Goal: Book appointment/travel/reservation

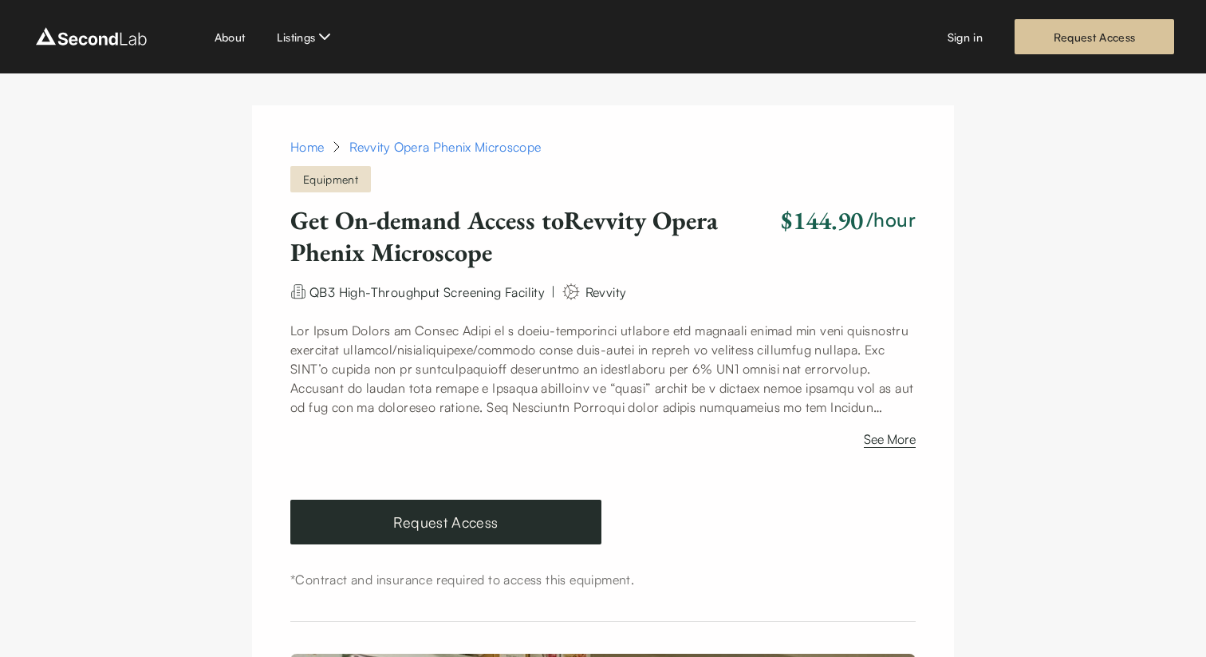
click at [945, 41] on div "About Listings Sign in Request Access" at bounding box center [603, 36] width 1143 height 35
click at [973, 31] on link "Sign in" at bounding box center [965, 37] width 35 height 17
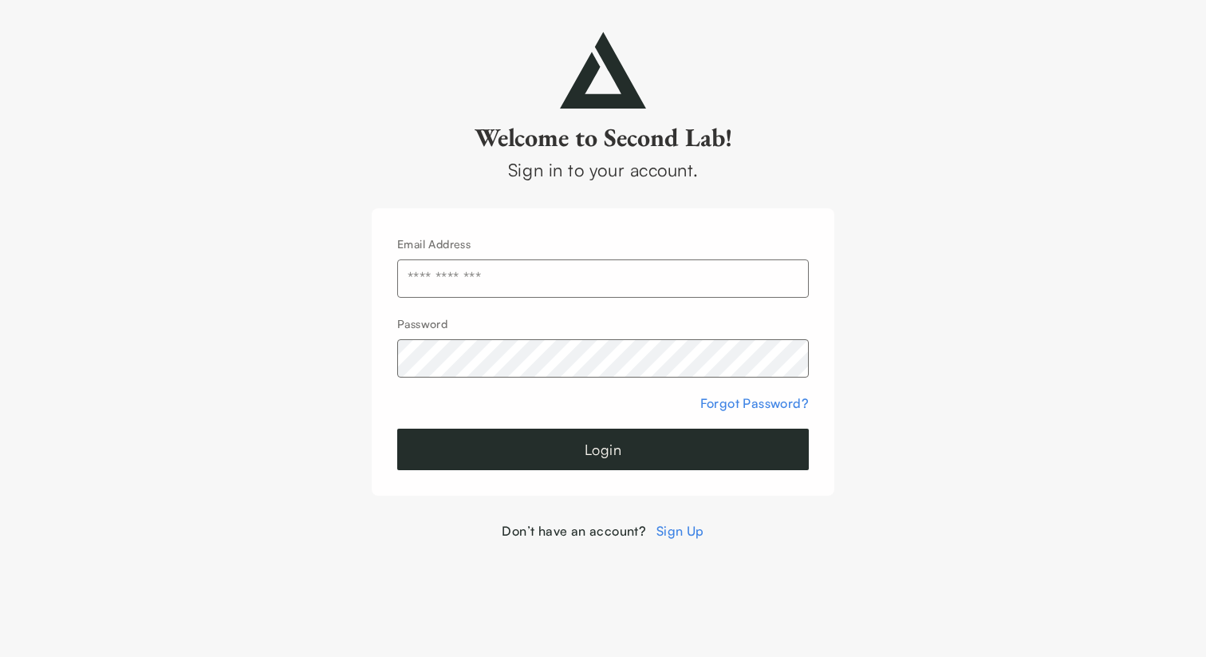
type input "**********"
click at [558, 448] on button "Login" at bounding box center [603, 448] width 412 height 41
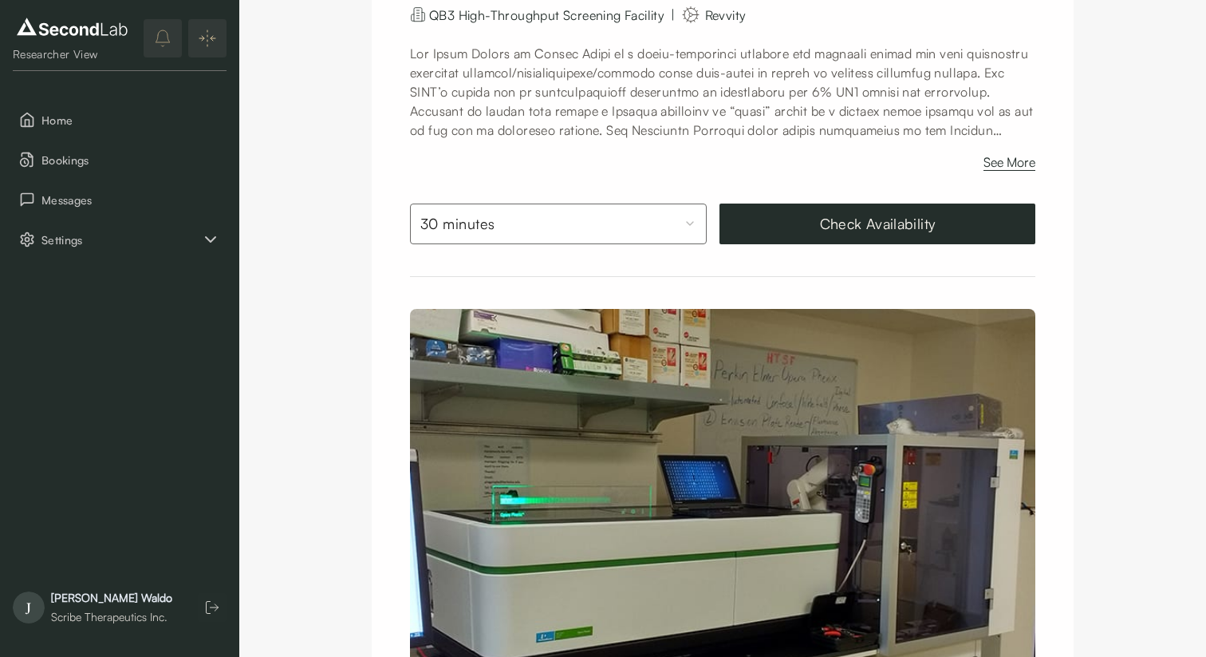
scroll to position [179, 0]
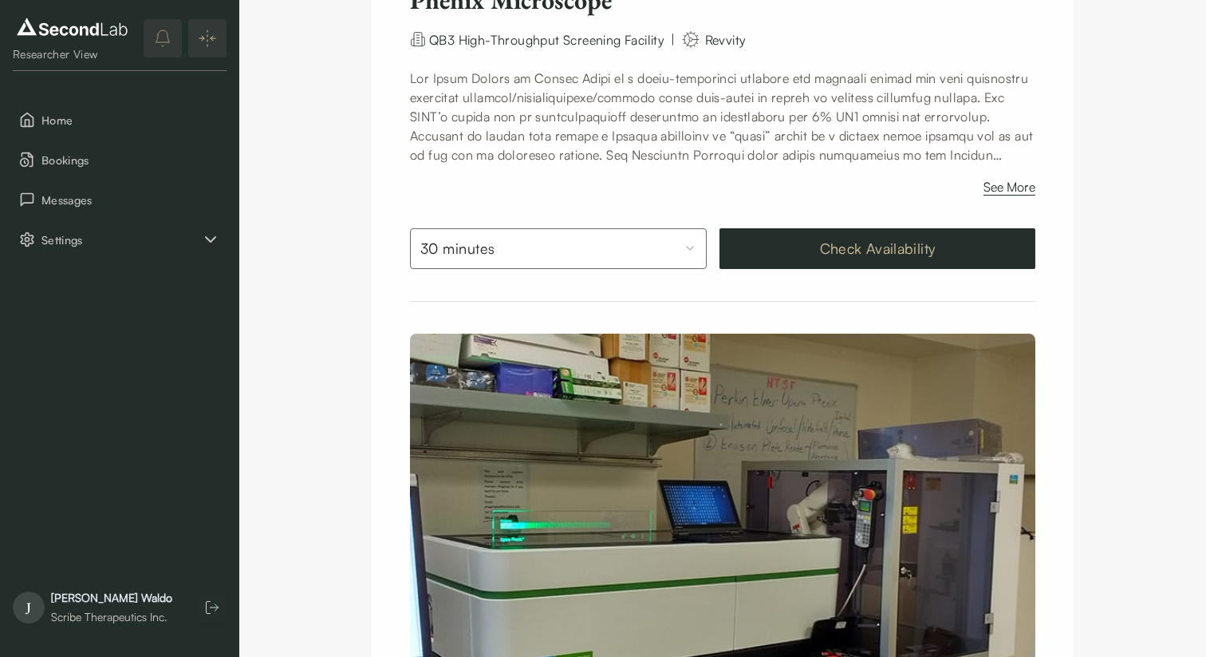
click at [774, 251] on button "Check Availability" at bounding box center [878, 248] width 316 height 41
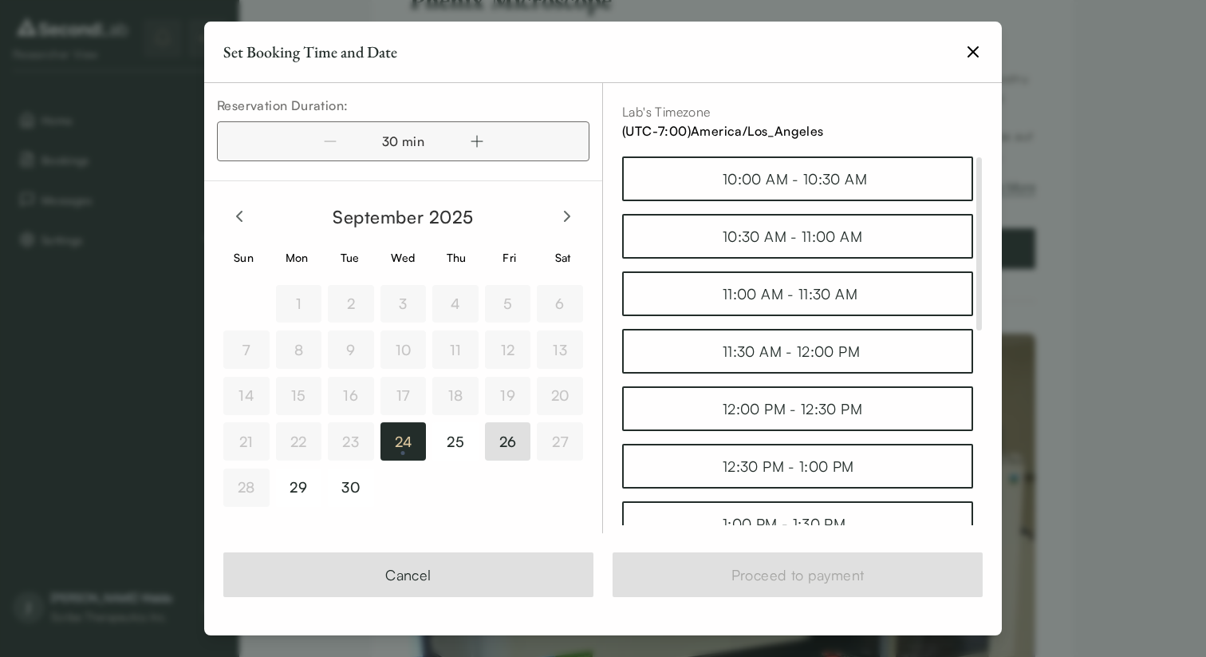
click at [498, 443] on button "26" at bounding box center [508, 441] width 46 height 38
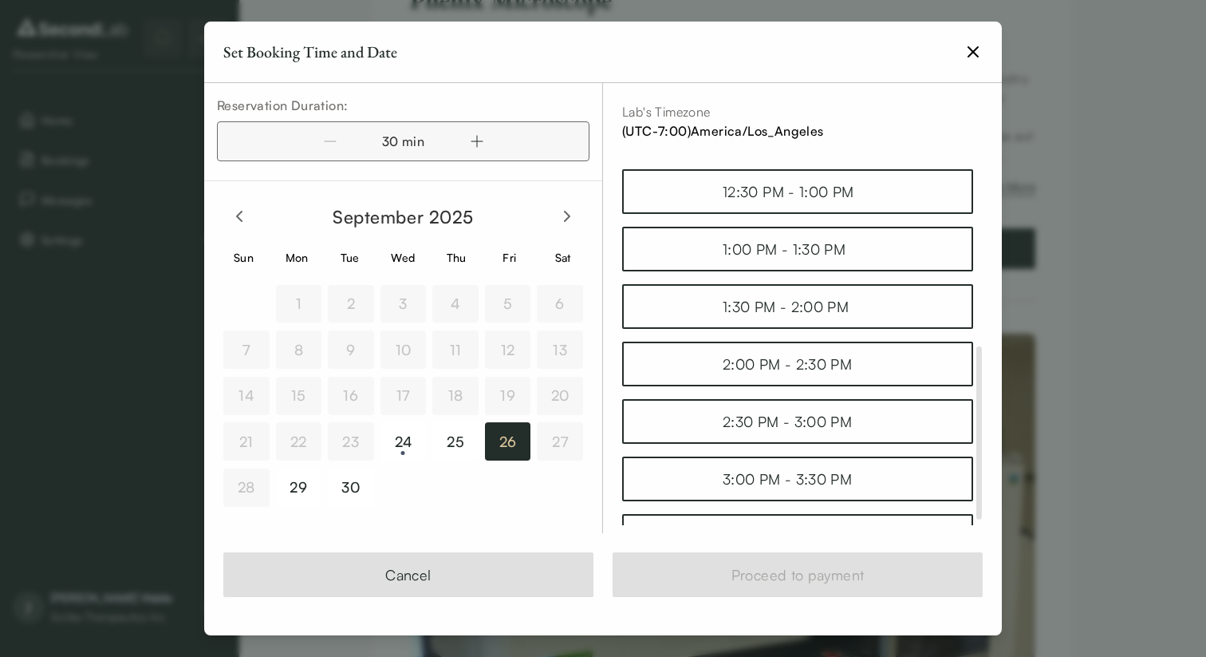
scroll to position [423, 0]
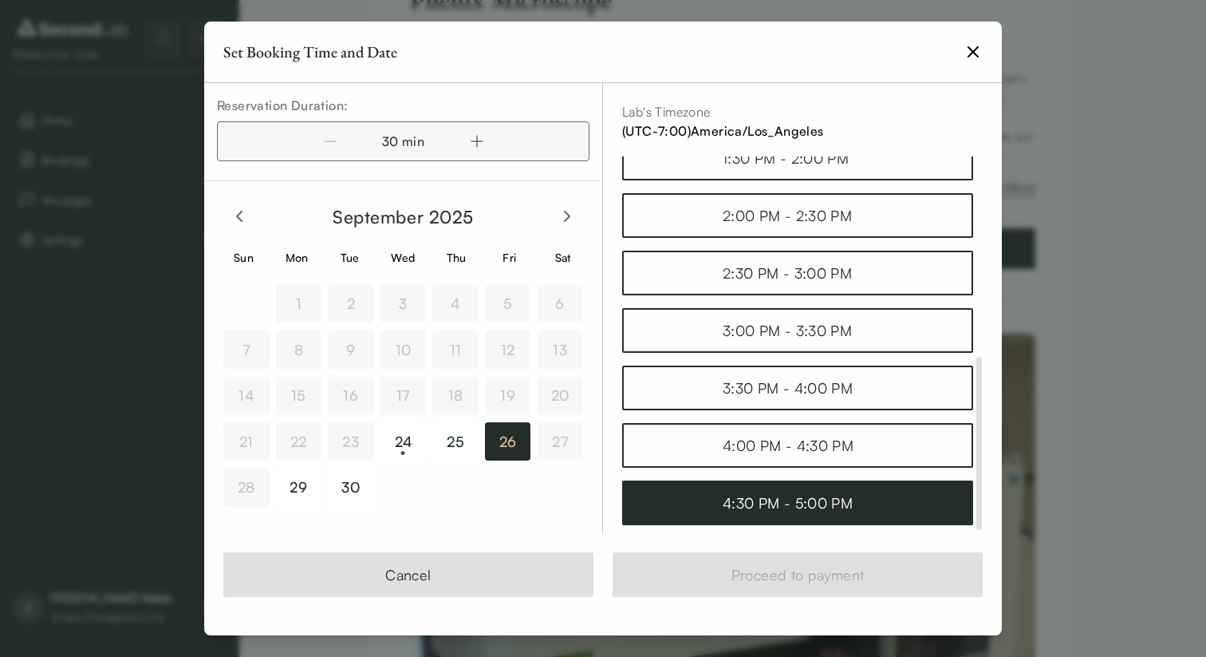
click at [744, 503] on div "4:30 PM - 5:00 PM" at bounding box center [798, 502] width 150 height 22
